Goal: Transaction & Acquisition: Subscribe to service/newsletter

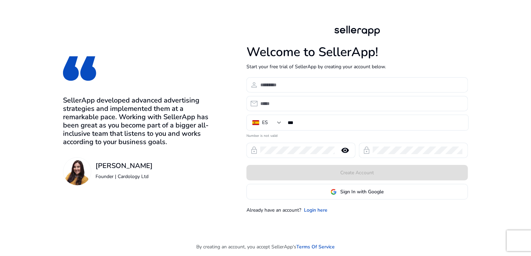
click at [358, 183] on form "person email ES *** Number is not valid lock remove_red_eye lock Create Account…" at bounding box center [358, 138] width 222 height 122
click at [357, 191] on span "Sign In with Google" at bounding box center [362, 191] width 43 height 7
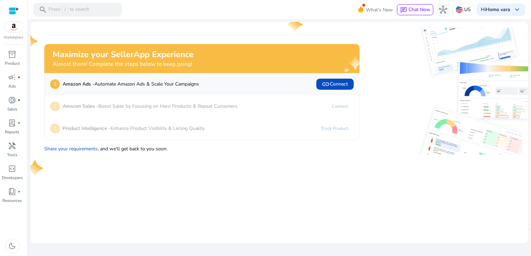
click at [19, 54] on div "inventory_2" at bounding box center [12, 54] width 19 height 11
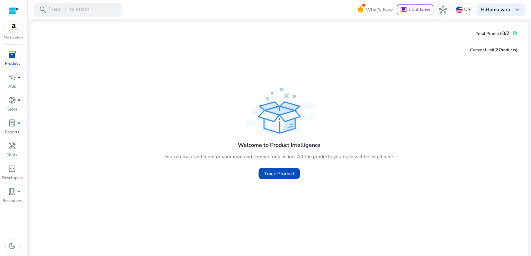
click at [492, 35] on span "Total Product:" at bounding box center [489, 34] width 26 height 6
click at [16, 33] on div "Marketplace" at bounding box center [13, 20] width 27 height 40
click at [14, 27] on img at bounding box center [14, 27] width 19 height 10
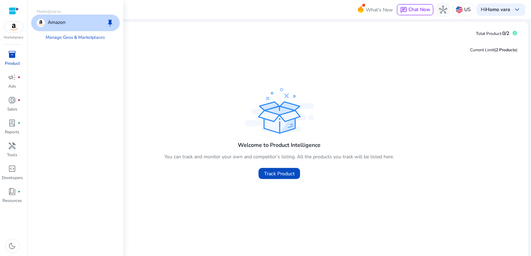
click at [59, 21] on p "Amazon" at bounding box center [57, 23] width 18 height 8
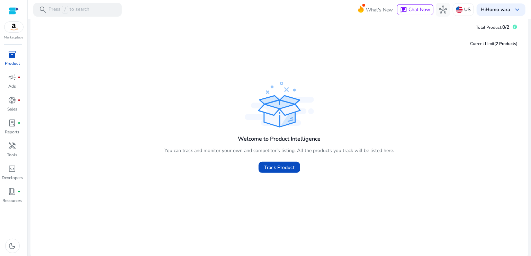
scroll to position [8, 0]
